Goal: Find specific page/section: Find specific page/section

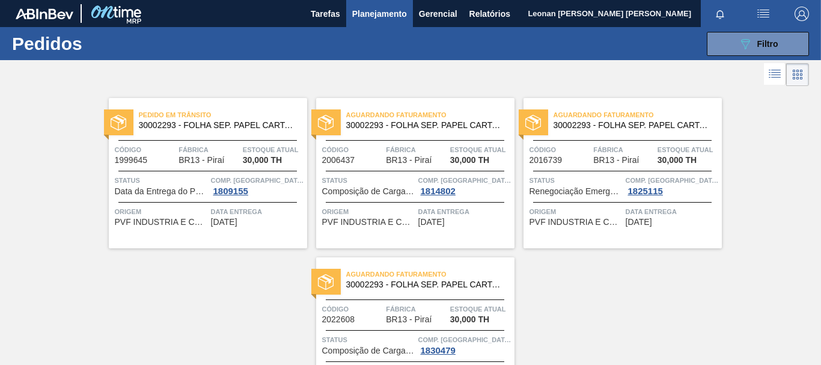
scroll to position [139, 0]
click at [727, 40] on button "089F7B8B-B2A5-4AFE-B5C0-19BA573D28AC Filtro" at bounding box center [758, 44] width 102 height 24
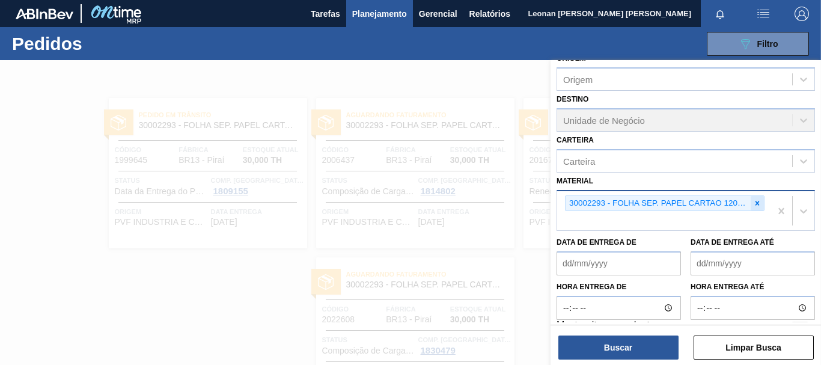
click at [754, 202] on icon at bounding box center [757, 203] width 8 height 8
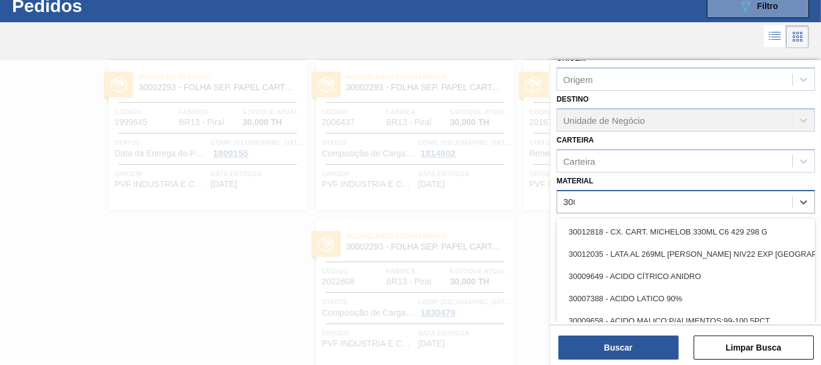
scroll to position [38, 0]
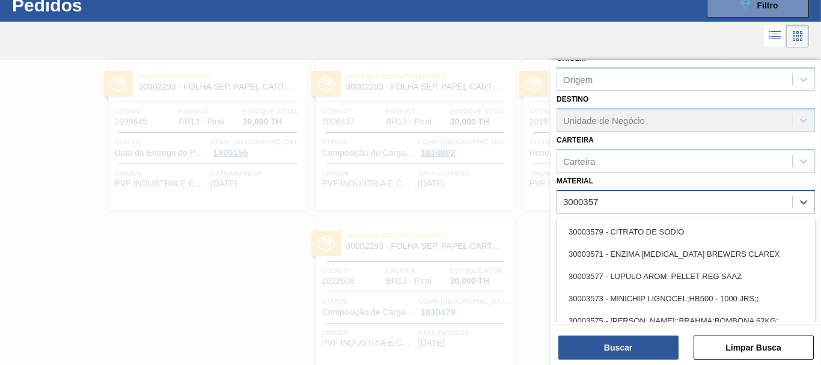
type input "30003577"
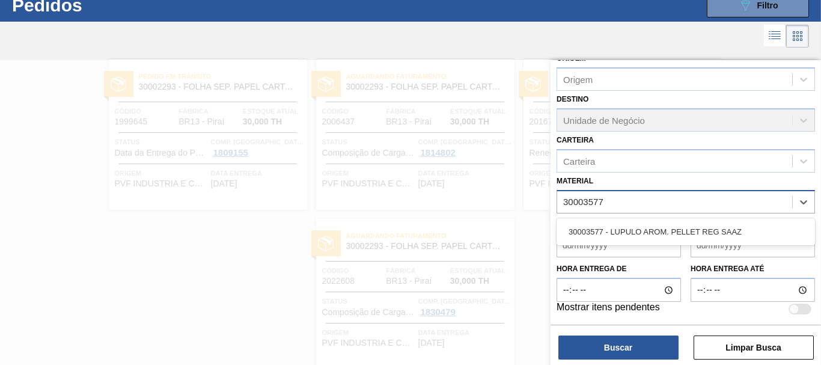
click at [709, 234] on div "30003577 - LUPULO AROM. PELLET REG SAAZ" at bounding box center [686, 232] width 258 height 22
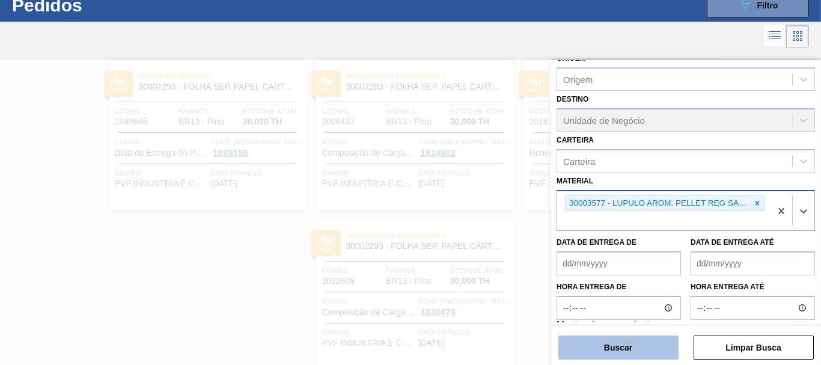
click at [661, 349] on button "Buscar" at bounding box center [618, 347] width 120 height 24
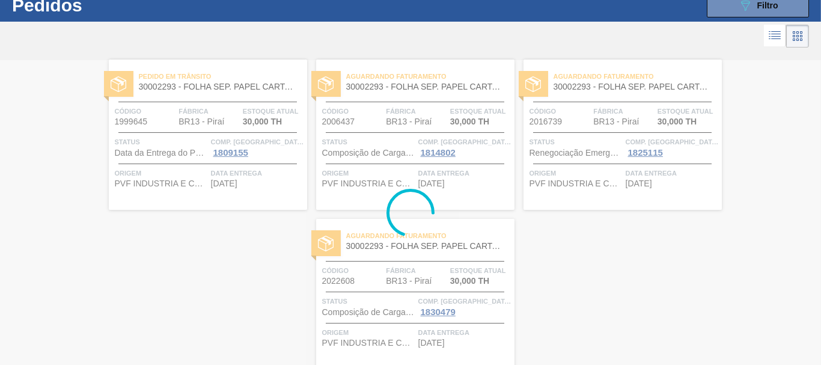
scroll to position [0, 0]
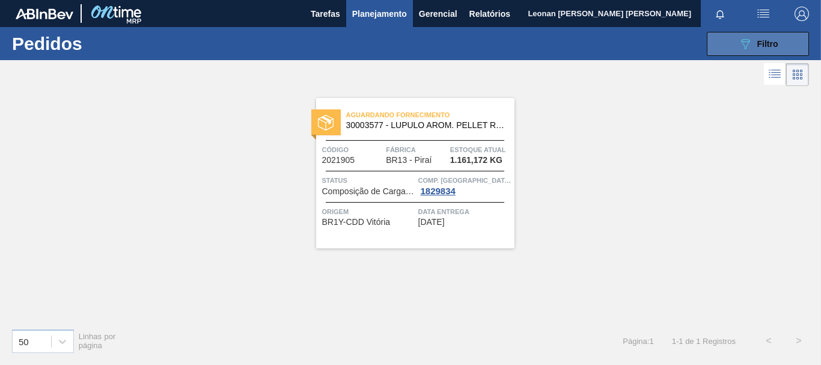
click at [744, 47] on icon "089F7B8B-B2A5-4AFE-B5C0-19BA573D28AC" at bounding box center [745, 44] width 14 height 14
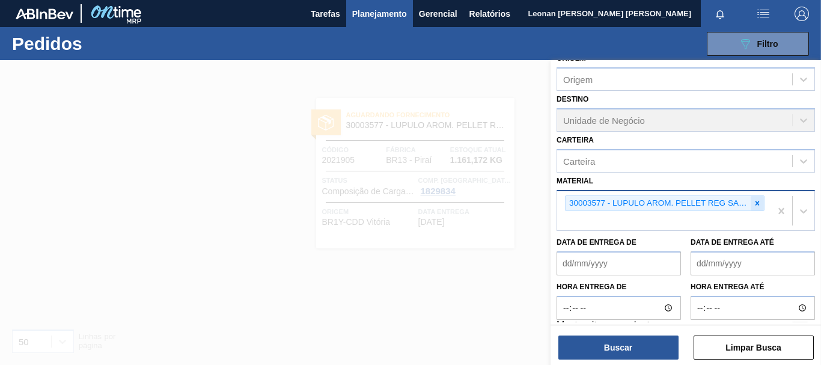
click at [759, 206] on icon at bounding box center [757, 203] width 8 height 8
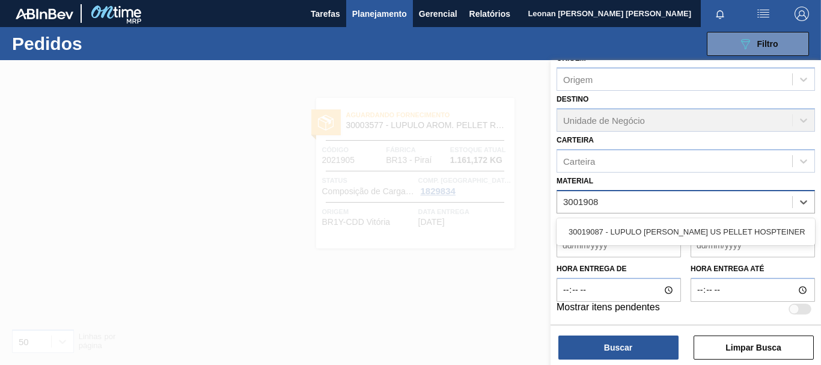
type input "30019087"
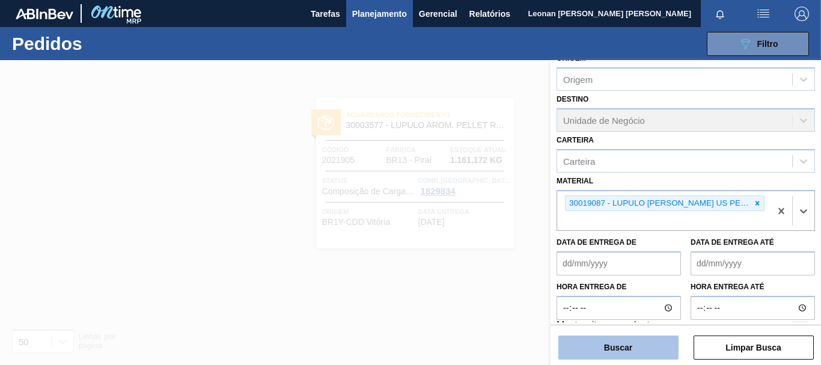
click at [631, 356] on button "Buscar" at bounding box center [618, 347] width 120 height 24
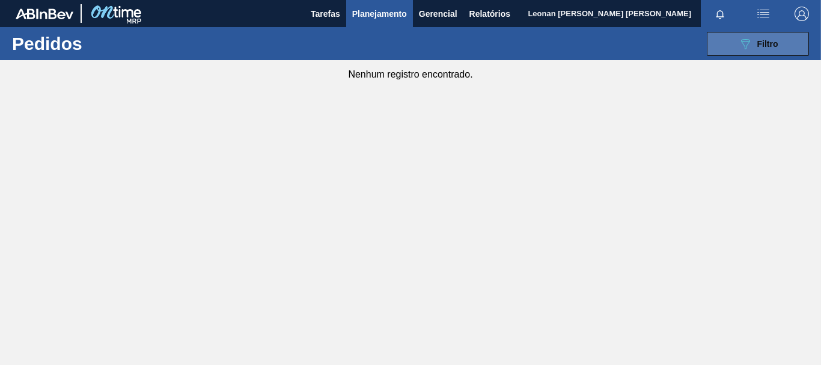
click at [768, 53] on button "089F7B8B-B2A5-4AFE-B5C0-19BA573D28AC Filtro" at bounding box center [758, 44] width 102 height 24
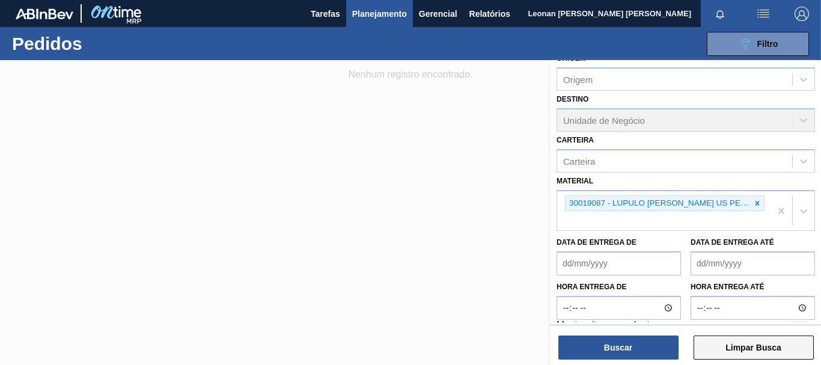
click at [796, 349] on button "Limpar Busca" at bounding box center [754, 347] width 120 height 24
